Goal: Find specific page/section: Find specific page/section

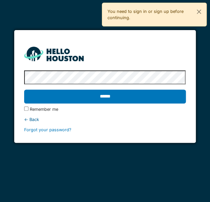
click at [110, 95] on input "******" at bounding box center [104, 97] width 161 height 14
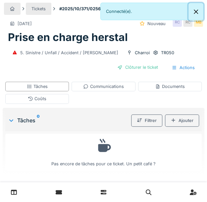
click at [195, 10] on button "Close" at bounding box center [195, 12] width 15 height 18
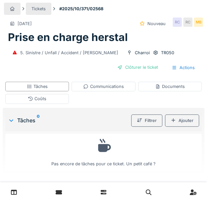
click at [37, 9] on div "Tickets" at bounding box center [38, 9] width 14 height 6
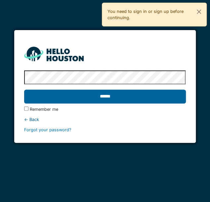
click at [126, 97] on input "******" at bounding box center [104, 97] width 161 height 14
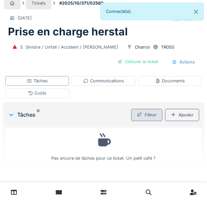
scroll to position [11, 0]
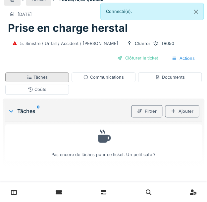
drag, startPoint x: 41, startPoint y: 72, endPoint x: 52, endPoint y: 74, distance: 10.8
click at [42, 74] on div "Tâches" at bounding box center [37, 77] width 21 height 6
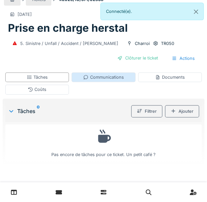
click at [99, 76] on div "Communications" at bounding box center [103, 77] width 40 height 6
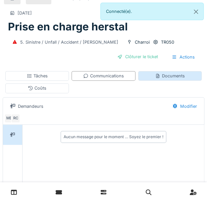
click at [156, 75] on icon at bounding box center [157, 76] width 3 height 4
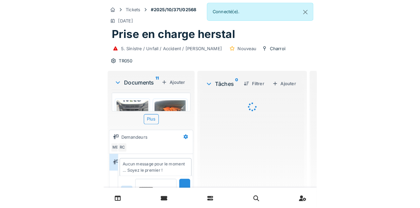
scroll to position [3, 0]
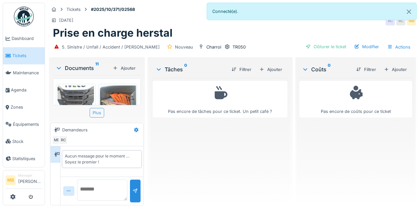
click at [100, 108] on div "Plus" at bounding box center [97, 113] width 15 height 10
click at [96, 110] on div "Plus" at bounding box center [97, 113] width 15 height 10
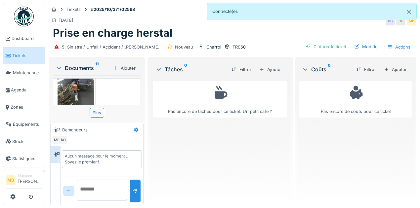
scroll to position [0, 0]
